Goal: Information Seeking & Learning: Check status

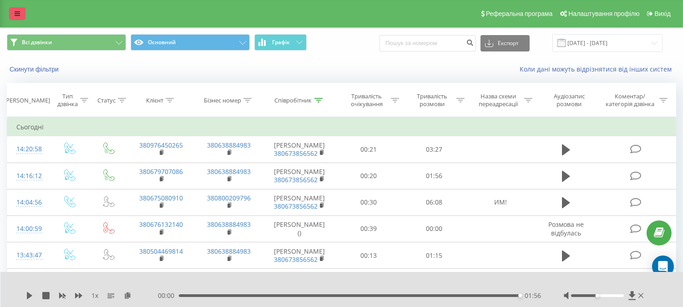
click at [15, 15] on icon at bounding box center [17, 13] width 5 height 6
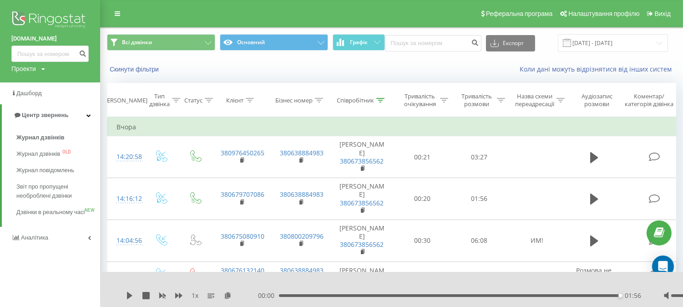
click at [58, 12] on img at bounding box center [49, 20] width 77 height 23
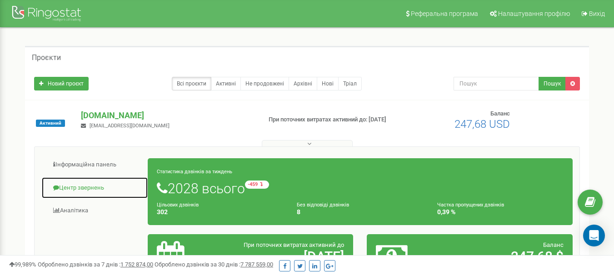
click at [86, 185] on link "Центр звернень" at bounding box center [94, 188] width 107 height 22
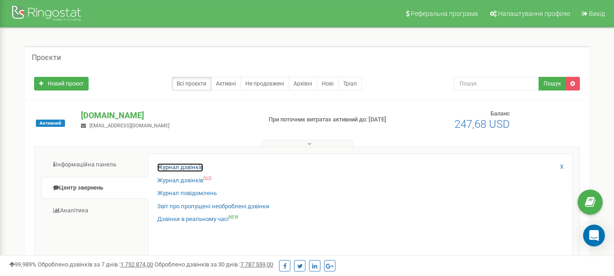
click at [172, 168] on link "Журнал дзвінків" at bounding box center [180, 167] width 46 height 9
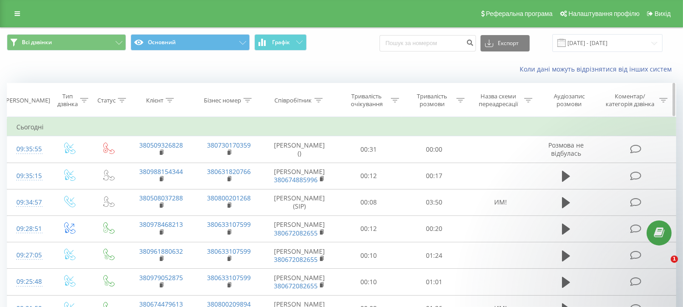
click at [311, 99] on div "Співробітник" at bounding box center [293, 100] width 37 height 8
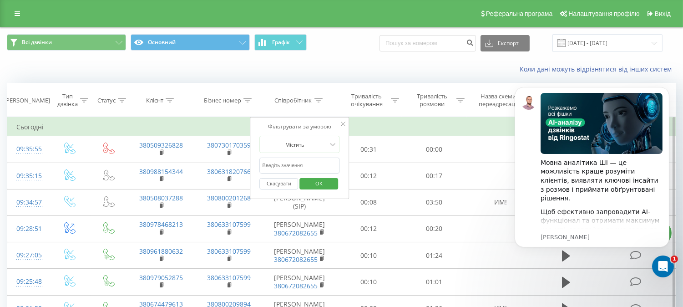
click at [290, 167] on input "text" at bounding box center [300, 165] width 80 height 16
click button "OK" at bounding box center [318, 183] width 39 height 11
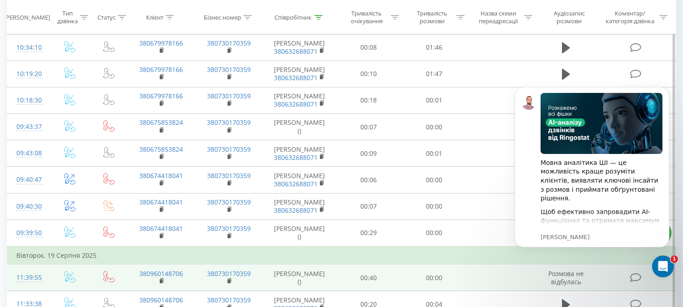
scroll to position [151, 0]
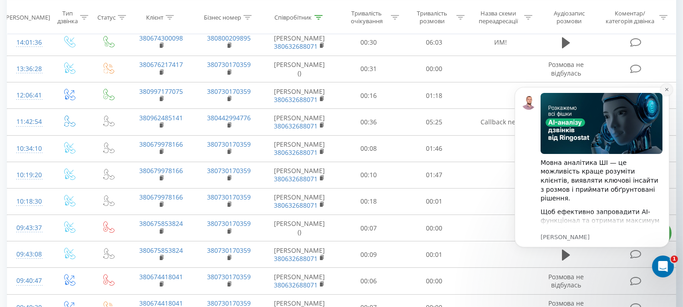
click at [665, 87] on icon "Dismiss notification" at bounding box center [666, 88] width 5 height 5
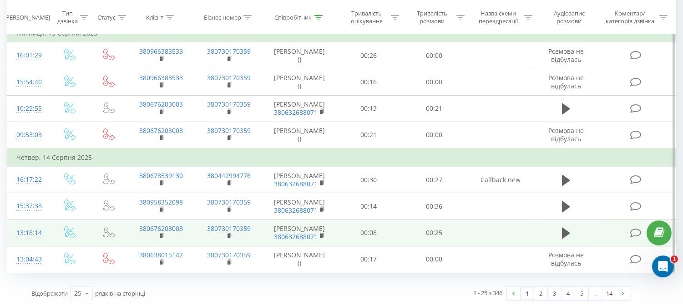
scroll to position [731, 0]
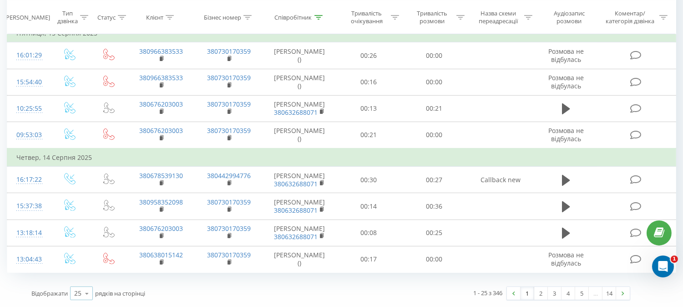
click at [75, 291] on div "25" at bounding box center [77, 292] width 7 height 9
click at [75, 282] on span "100" at bounding box center [79, 280] width 11 height 9
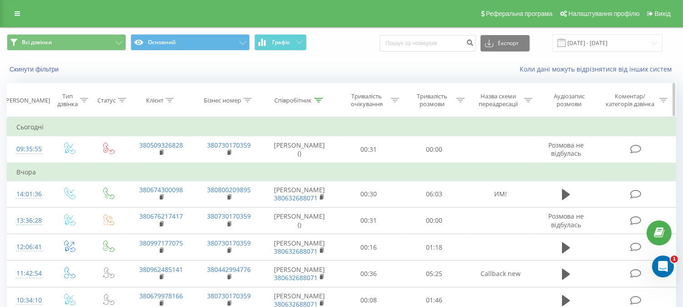
click at [319, 102] on icon at bounding box center [318, 100] width 8 height 5
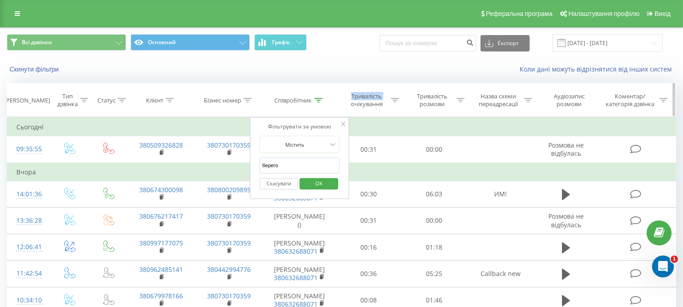
click at [319, 102] on icon at bounding box center [318, 100] width 8 height 5
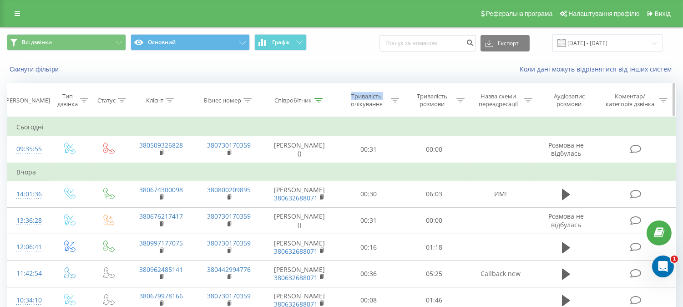
click at [311, 103] on div "Співробітник" at bounding box center [293, 100] width 37 height 8
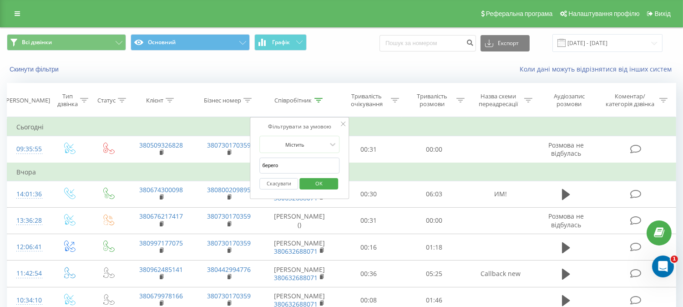
click at [295, 166] on input "берего" at bounding box center [300, 165] width 80 height 16
drag, startPoint x: 292, startPoint y: 166, endPoint x: 207, endPoint y: 169, distance: 85.1
click button "OK" at bounding box center [318, 183] width 39 height 11
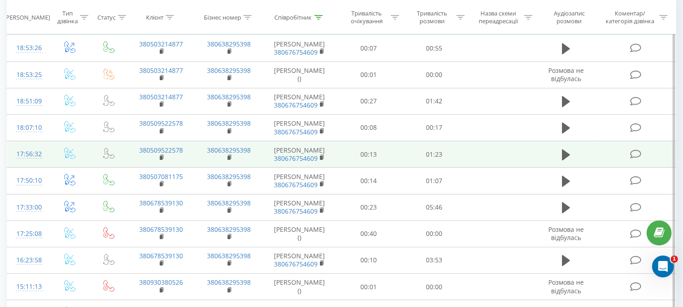
scroll to position [50, 0]
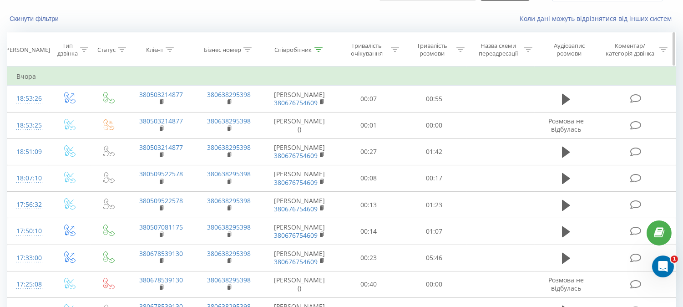
click at [320, 45] on th "Співробітник" at bounding box center [299, 50] width 73 height 34
click at [319, 53] on div at bounding box center [318, 50] width 8 height 8
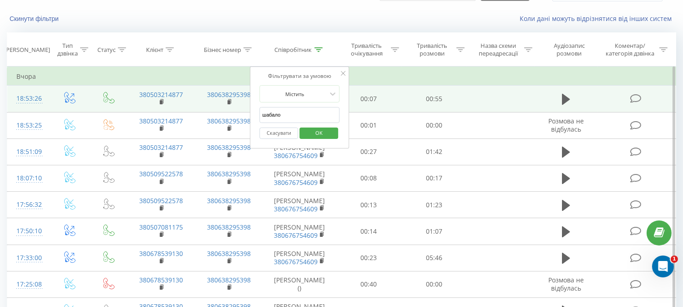
drag, startPoint x: 290, startPoint y: 117, endPoint x: 239, endPoint y: 120, distance: 51.0
type input "фран"
click button "OK" at bounding box center [318, 132] width 39 height 11
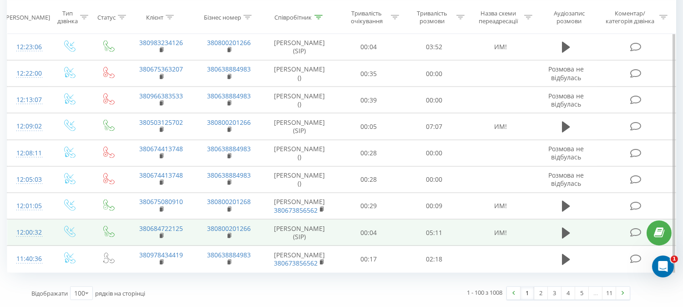
scroll to position [3422, 0]
